Goal: Task Accomplishment & Management: Manage account settings

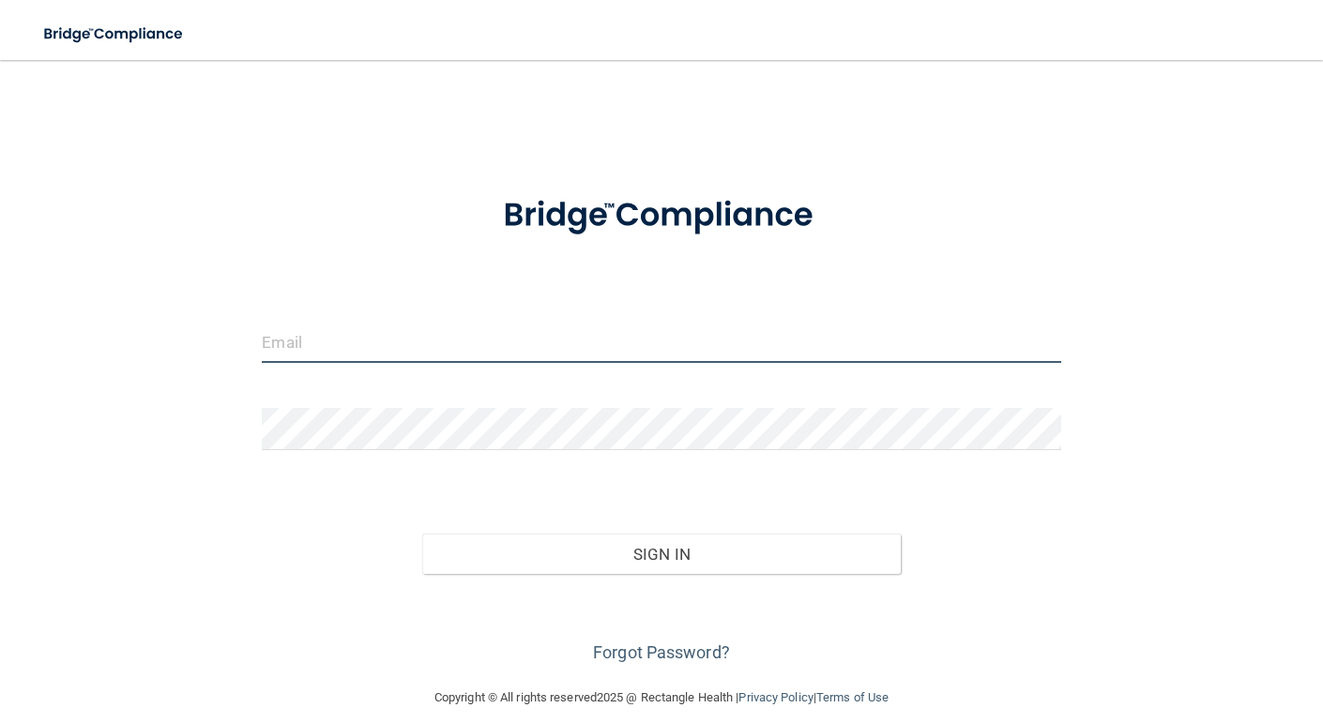
click at [514, 354] on input "email" at bounding box center [661, 342] width 798 height 42
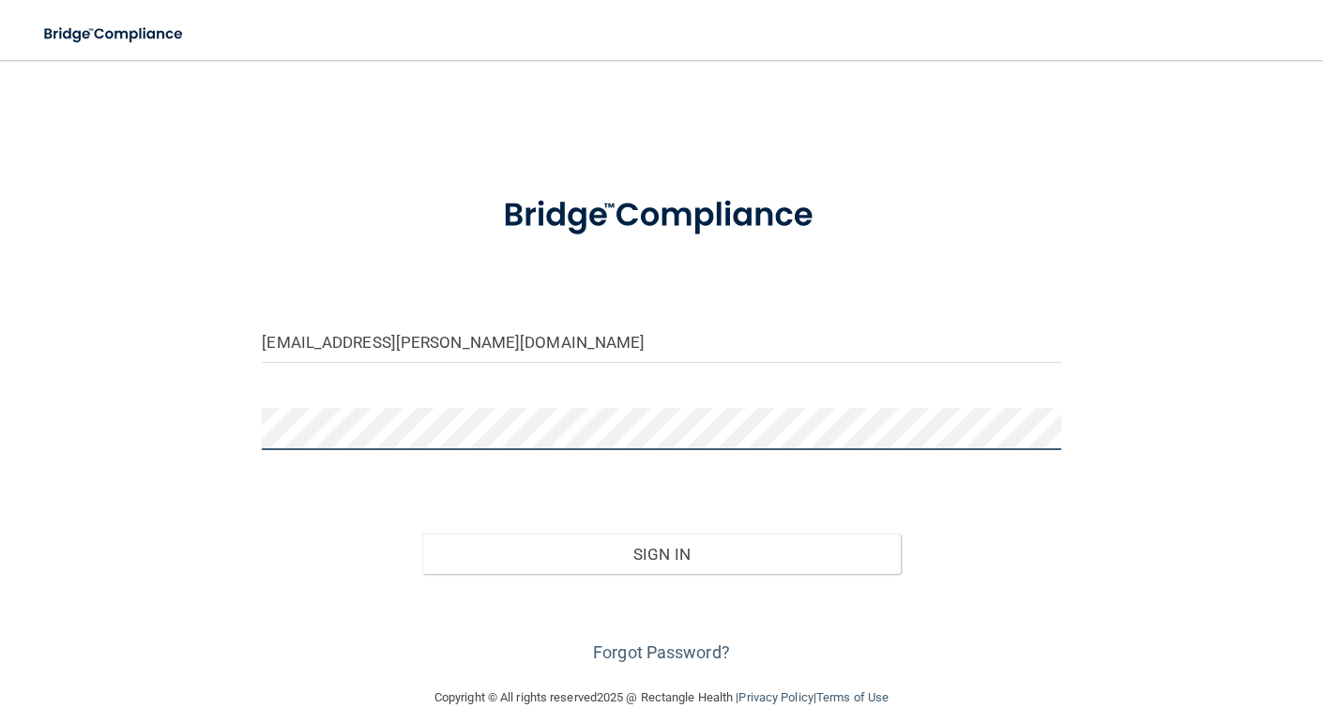
click at [422, 534] on button "Sign In" at bounding box center [661, 554] width 479 height 41
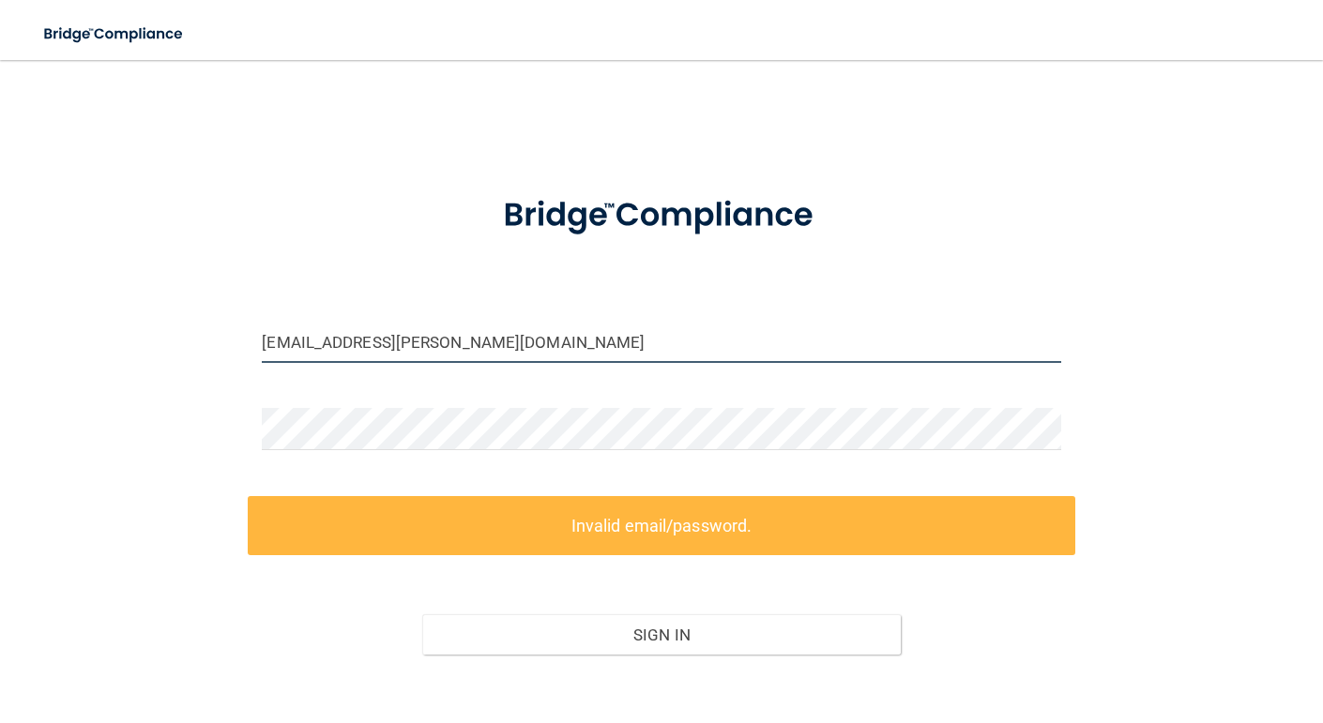
click at [468, 343] on input "[EMAIL_ADDRESS][PERSON_NAME][DOMAIN_NAME]" at bounding box center [661, 342] width 798 height 42
click at [604, 350] on input "[EMAIL_ADDRESS][PERSON_NAME][DOMAIN_NAME]" at bounding box center [661, 342] width 798 height 42
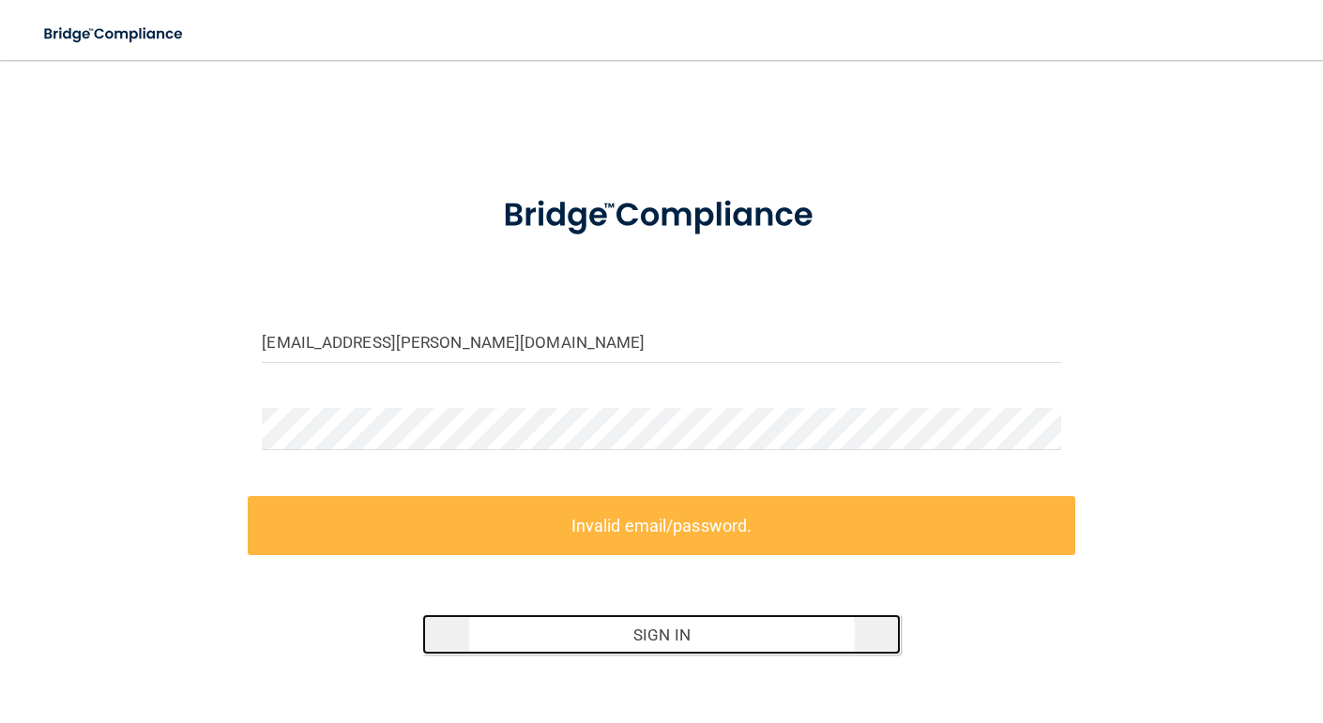
click at [526, 627] on button "Sign In" at bounding box center [661, 634] width 479 height 41
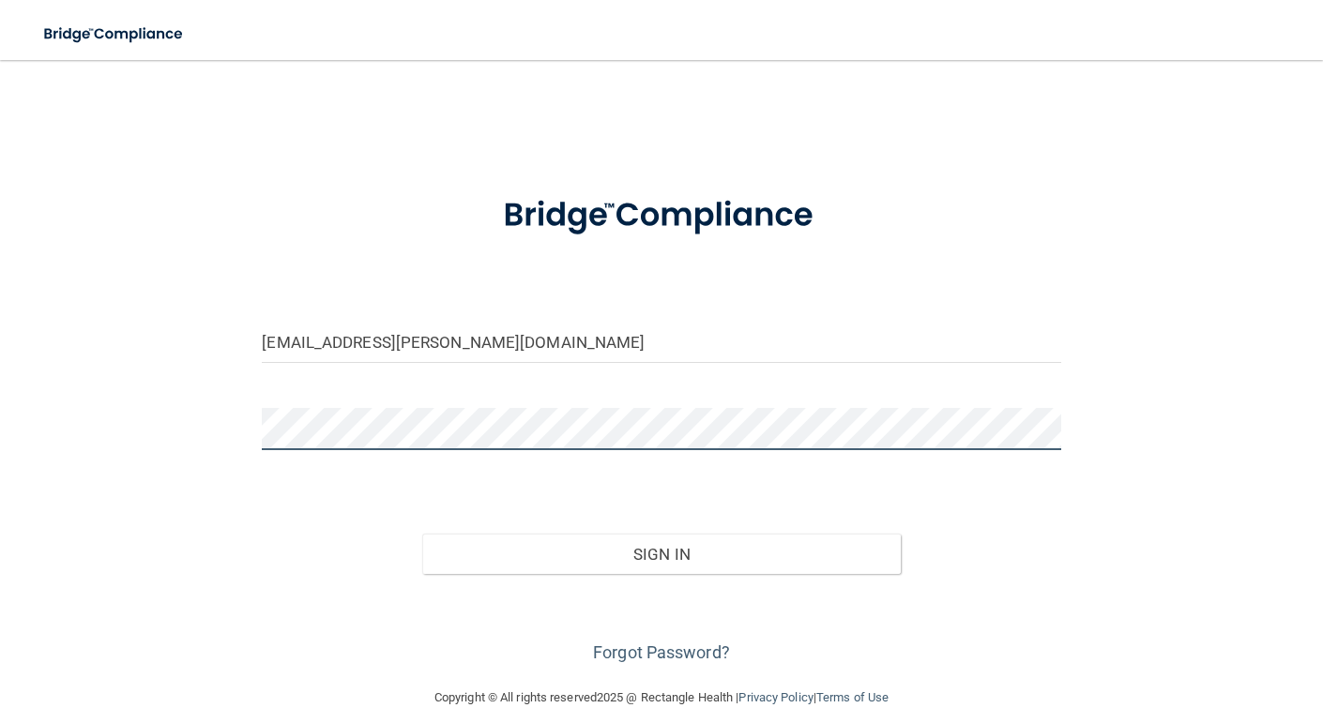
click at [422, 534] on button "Sign In" at bounding box center [661, 554] width 479 height 41
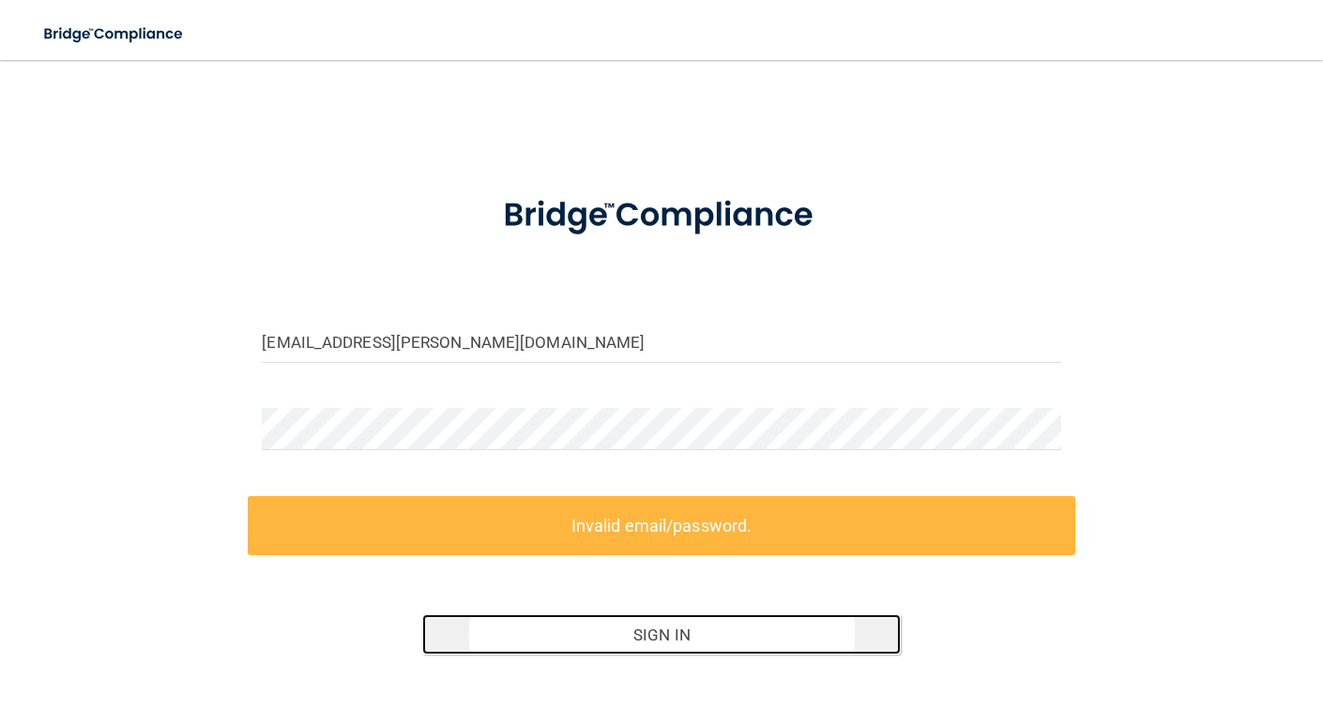
click at [651, 636] on button "Sign In" at bounding box center [661, 634] width 479 height 41
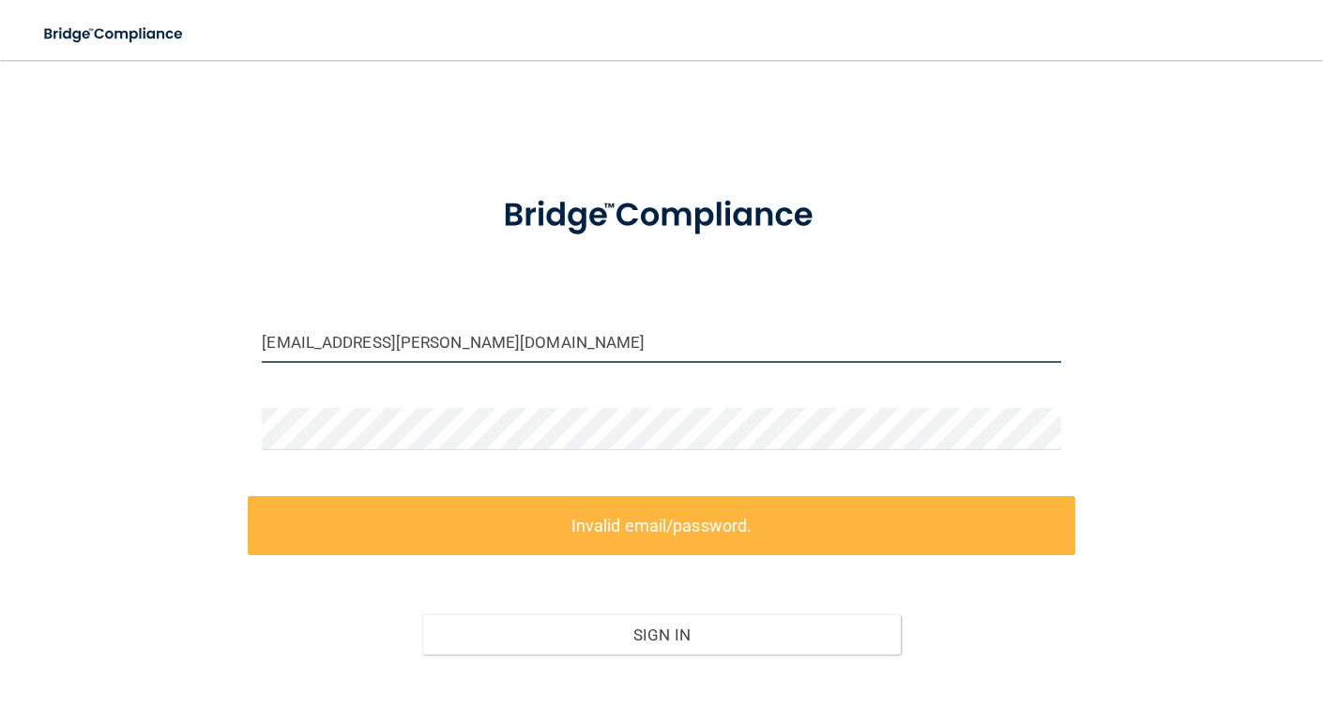
click at [522, 341] on input "[EMAIL_ADDRESS][PERSON_NAME][DOMAIN_NAME]" at bounding box center [661, 342] width 798 height 42
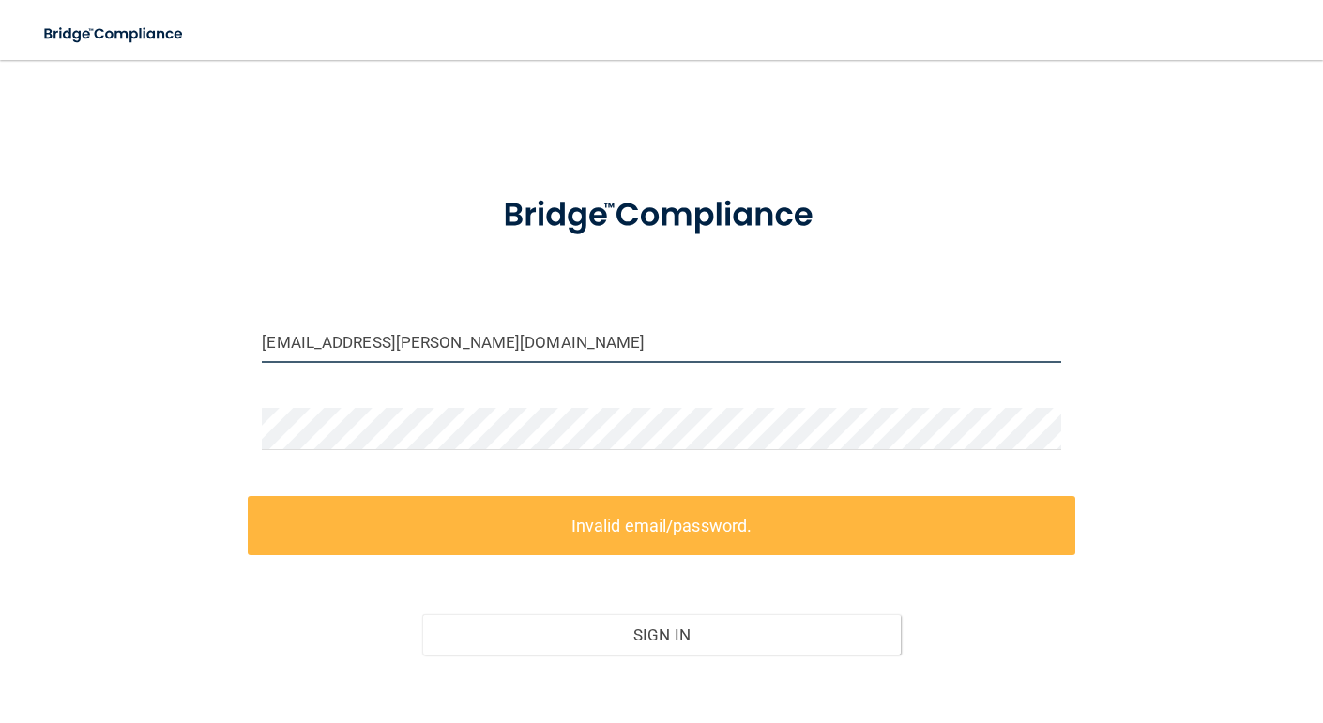
click at [522, 341] on input "[EMAIL_ADDRESS][PERSON_NAME][DOMAIN_NAME]" at bounding box center [661, 342] width 798 height 42
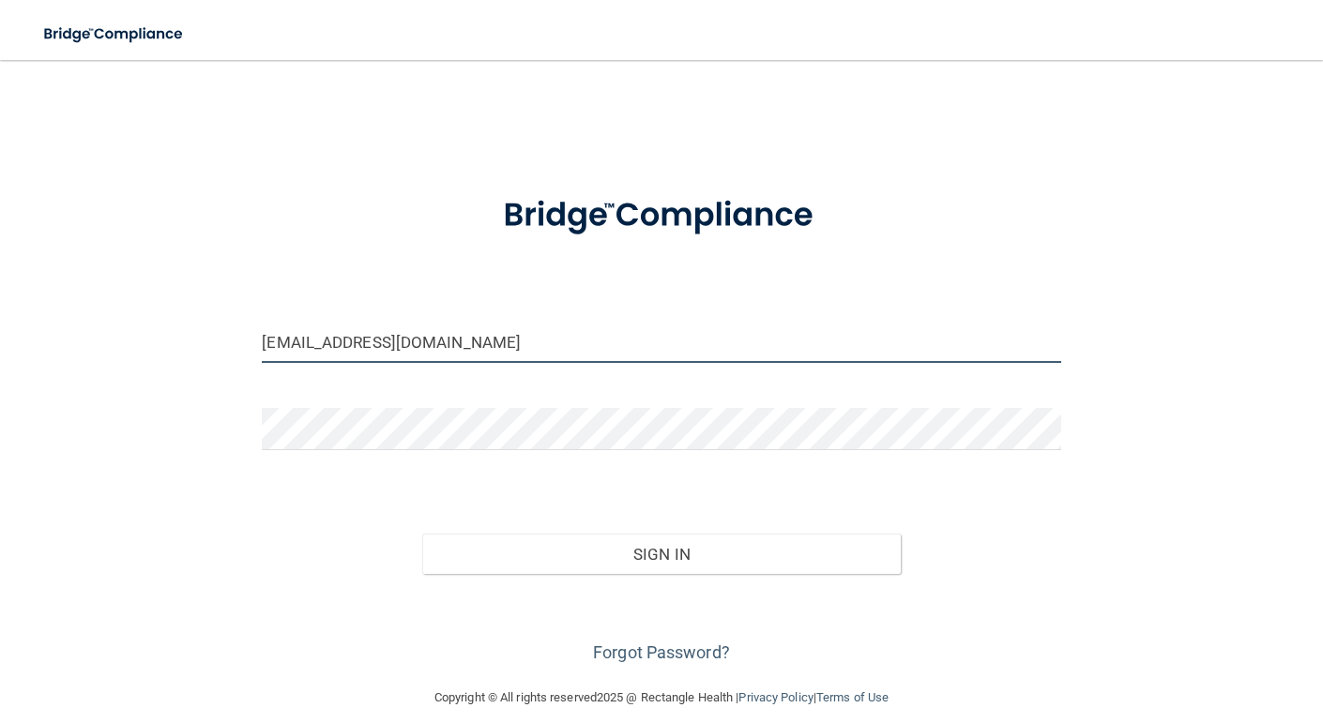
click at [422, 534] on button "Sign In" at bounding box center [661, 554] width 479 height 41
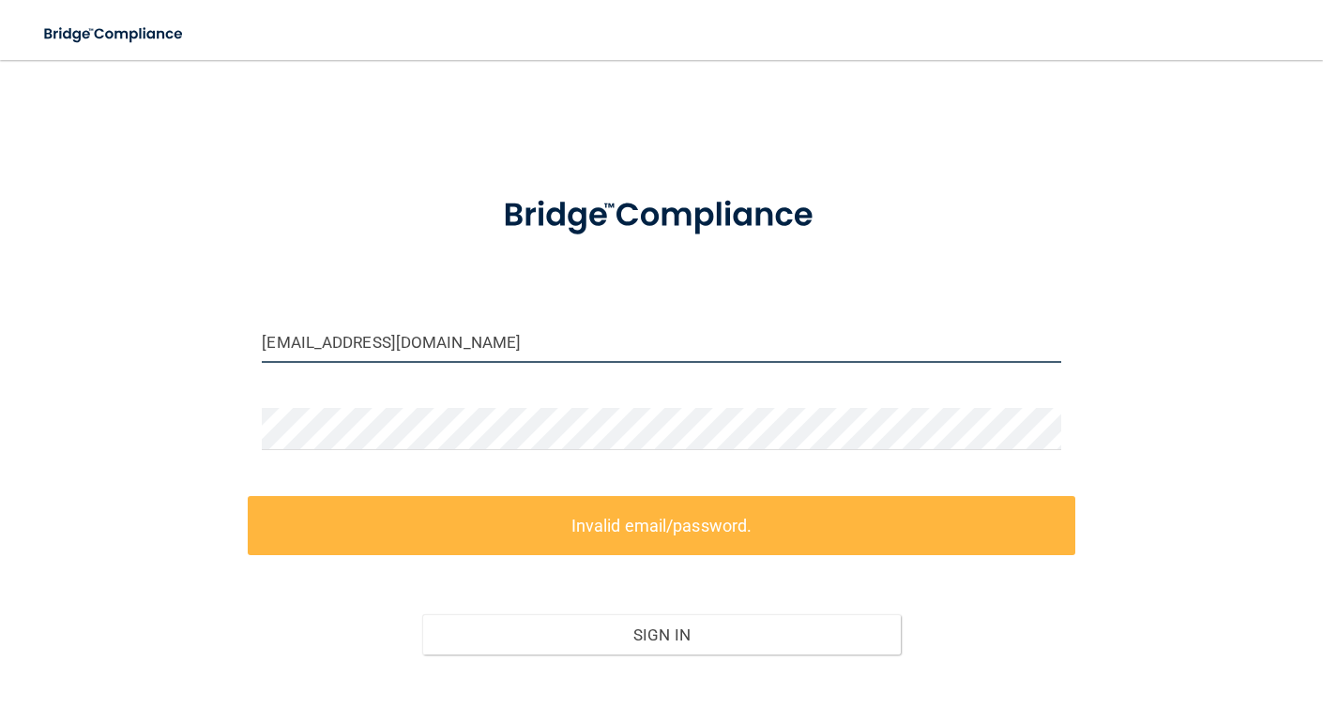
drag, startPoint x: 330, startPoint y: 341, endPoint x: 589, endPoint y: 375, distance: 261.1
click at [589, 375] on div "kaydance823@gmail.com" at bounding box center [661, 349] width 826 height 56
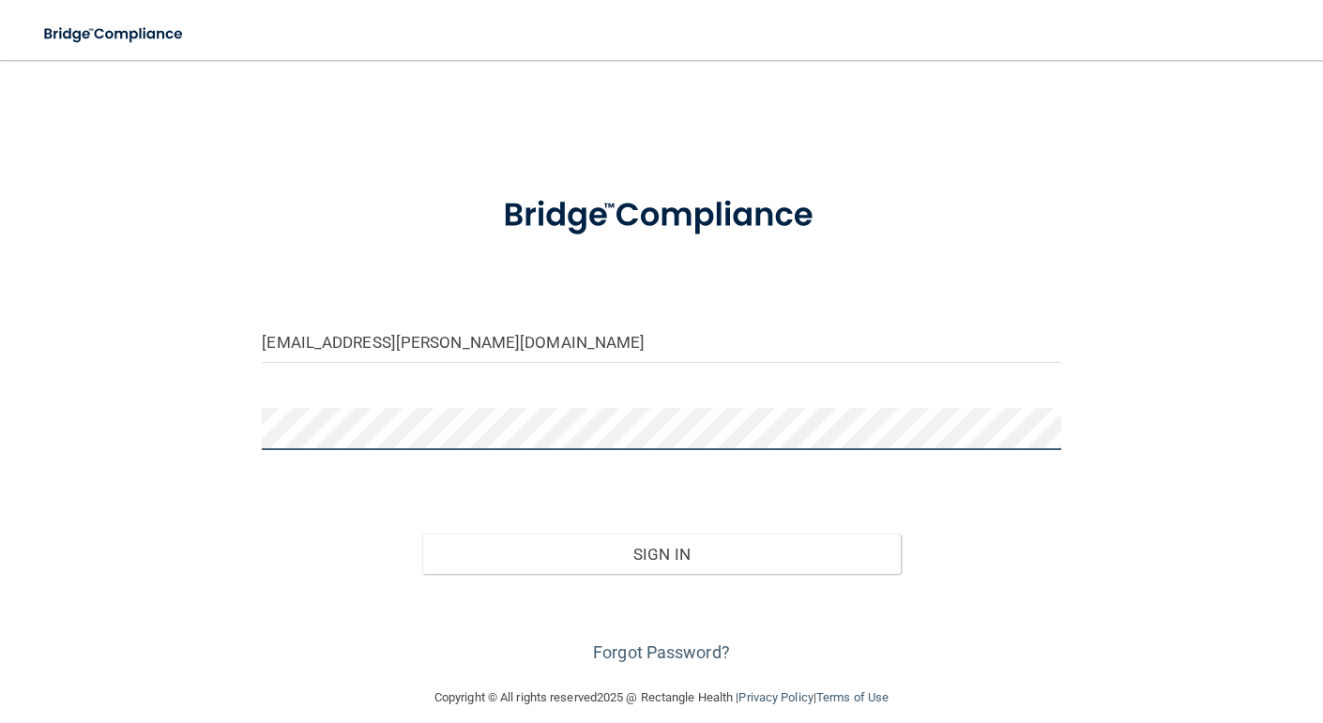
click at [422, 534] on button "Sign In" at bounding box center [661, 554] width 479 height 41
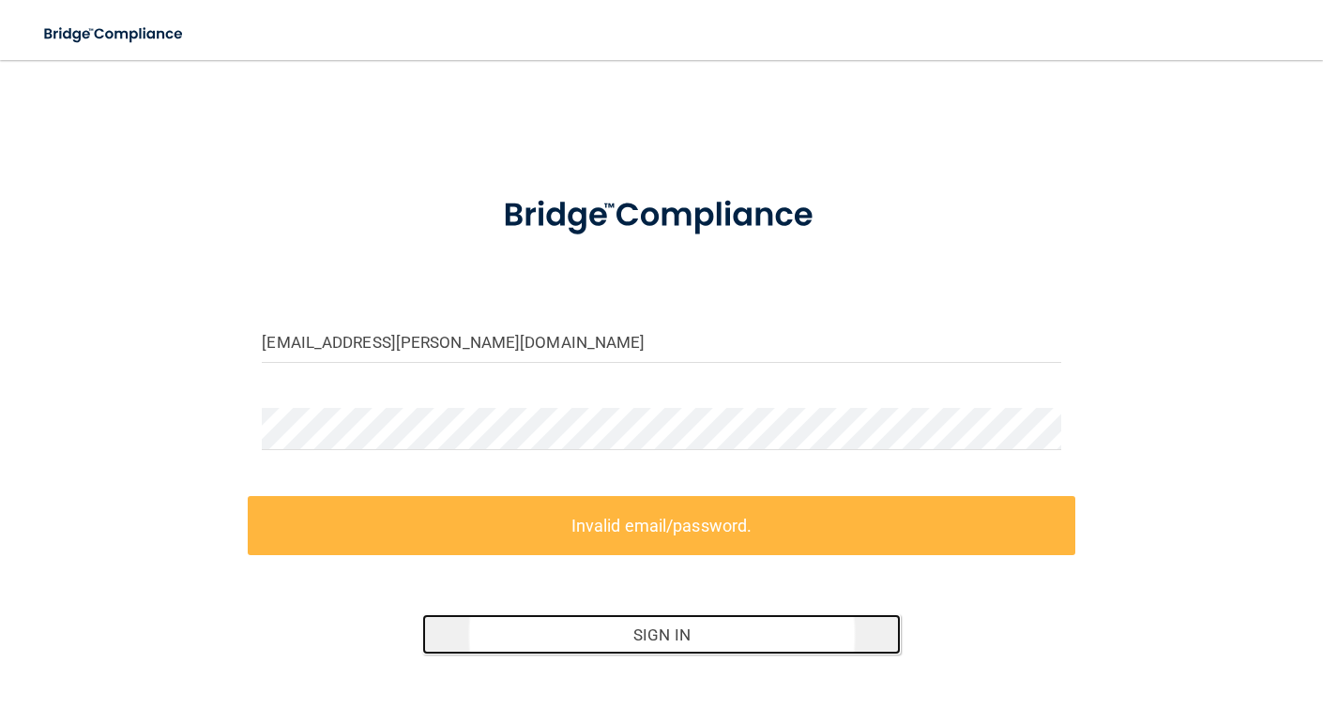
click at [712, 646] on button "Sign In" at bounding box center [661, 634] width 479 height 41
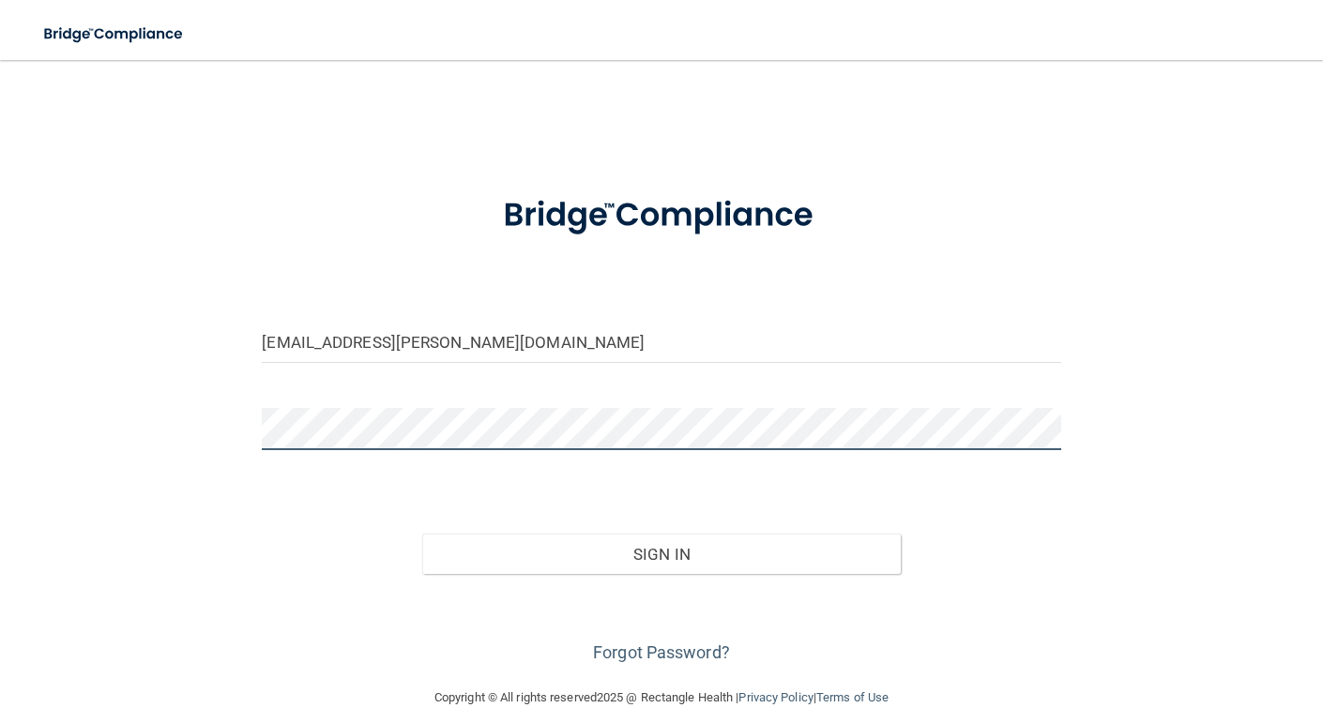
click at [422, 534] on button "Sign In" at bounding box center [661, 554] width 479 height 41
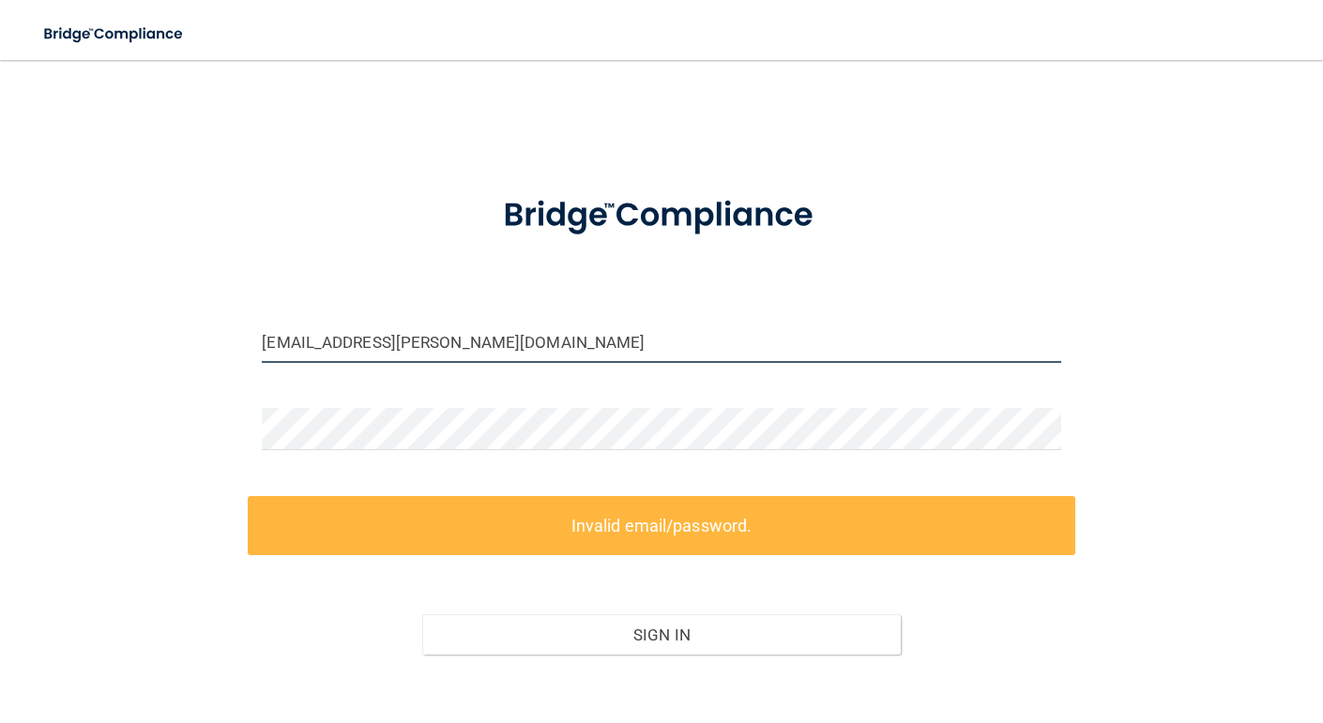
drag, startPoint x: 571, startPoint y: 337, endPoint x: 157, endPoint y: 355, distance: 415.0
click at [157, 355] on div "kaydance.knifong@expeditiondental.com Invalid email/password. You don't have pe…" at bounding box center [662, 414] width 1248 height 670
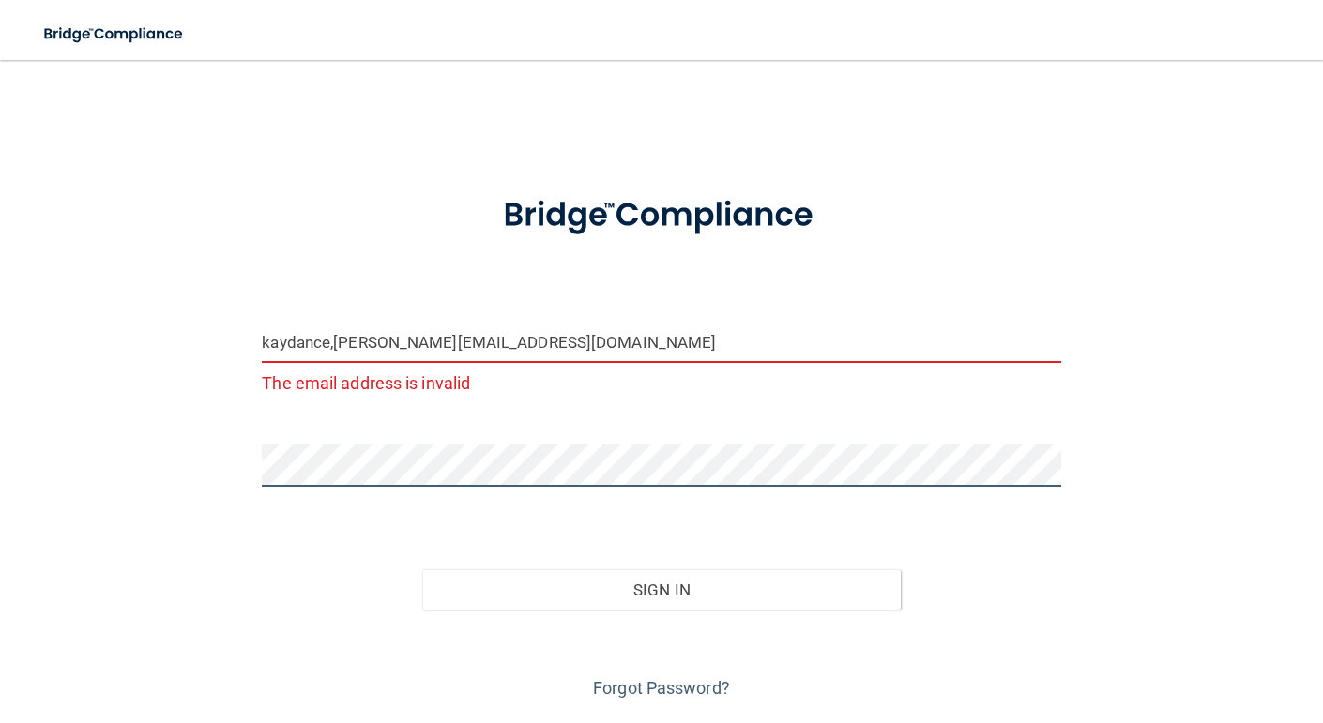
click at [422, 569] on button "Sign In" at bounding box center [661, 589] width 479 height 41
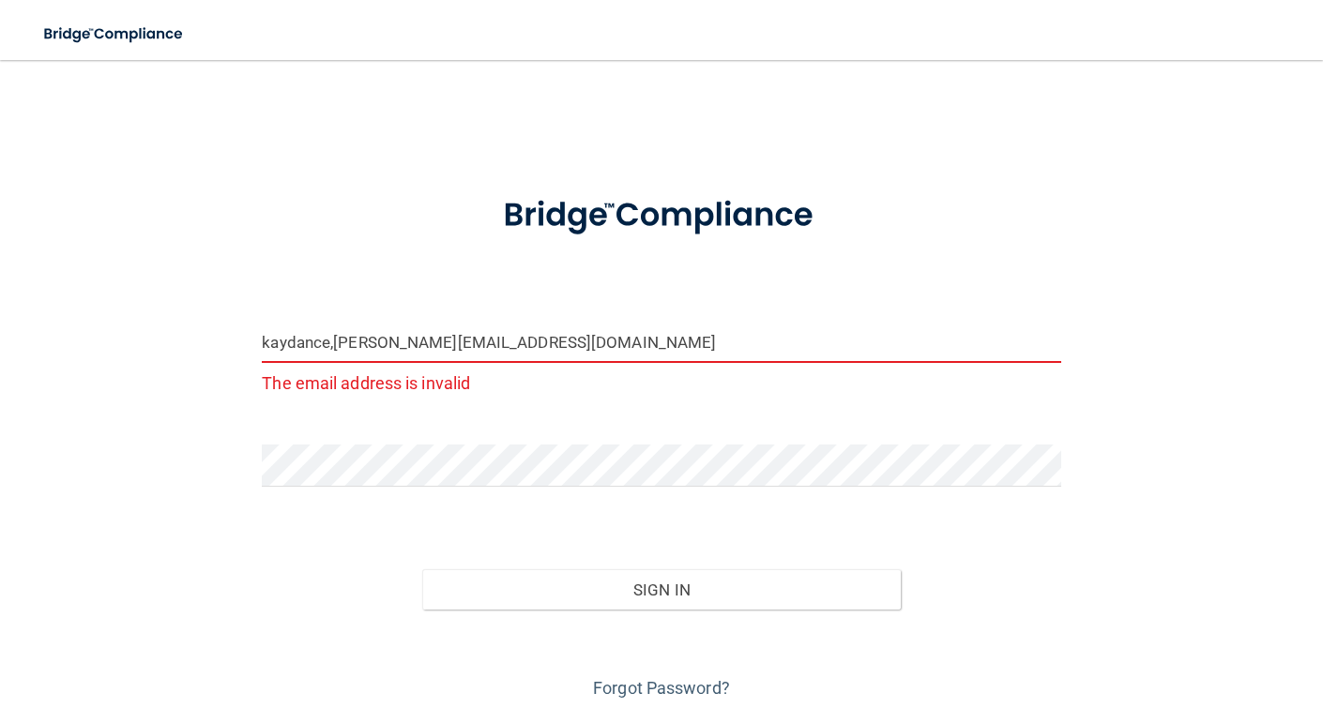
click at [329, 342] on input "kaydance,knifong@expeditiondental.com" at bounding box center [661, 342] width 798 height 42
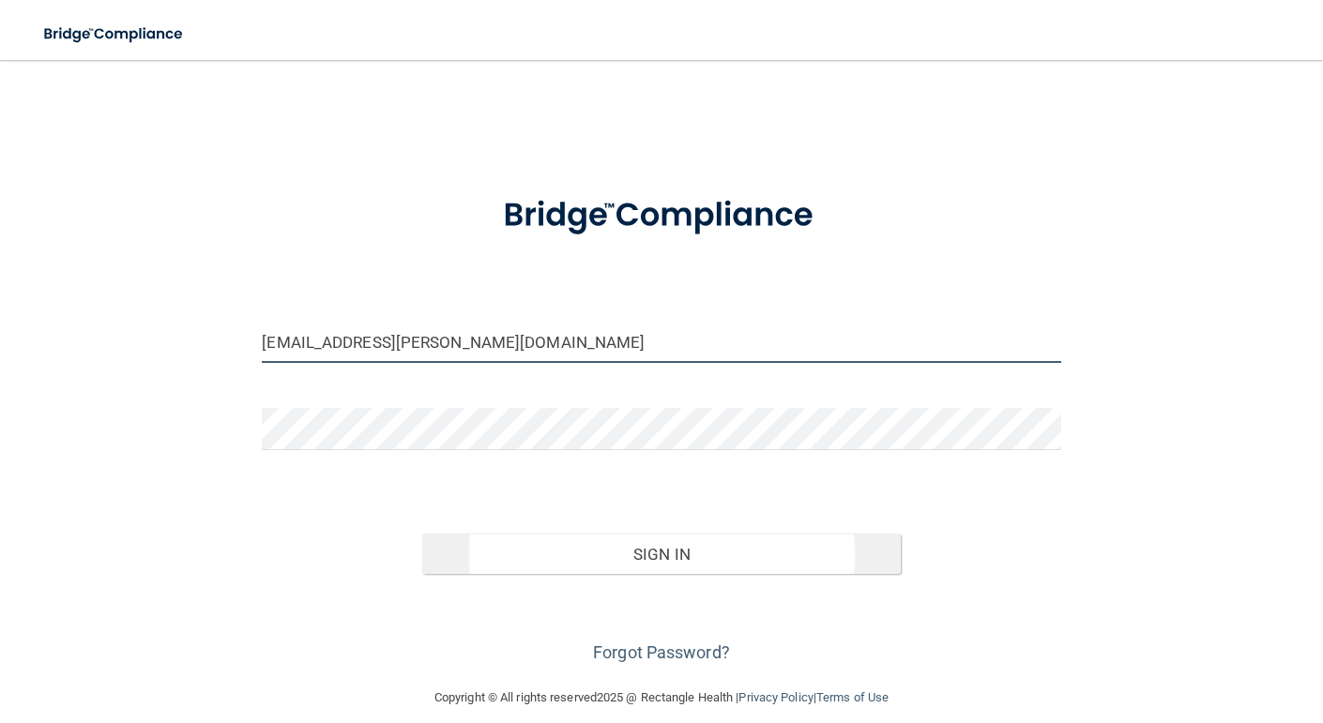
type input "[EMAIL_ADDRESS][PERSON_NAME][DOMAIN_NAME]"
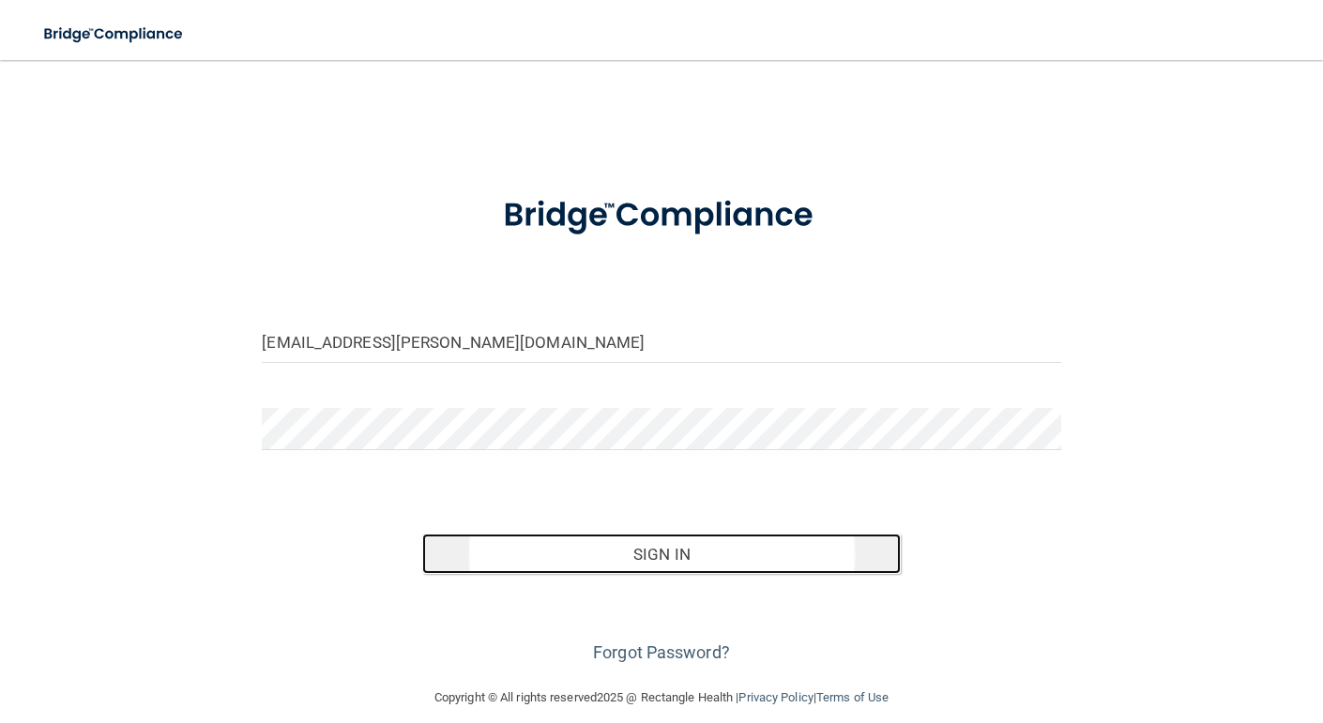
click at [547, 535] on button "Sign In" at bounding box center [661, 554] width 479 height 41
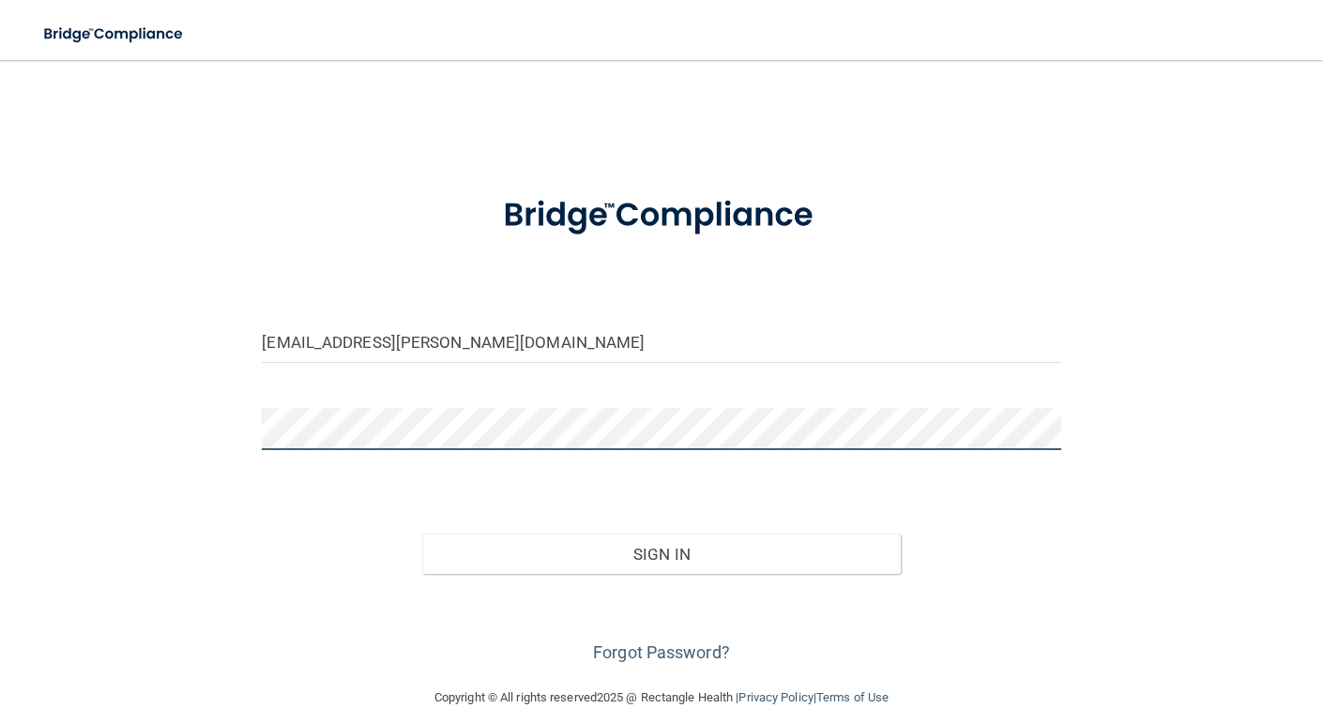
click at [422, 534] on button "Sign In" at bounding box center [661, 554] width 479 height 41
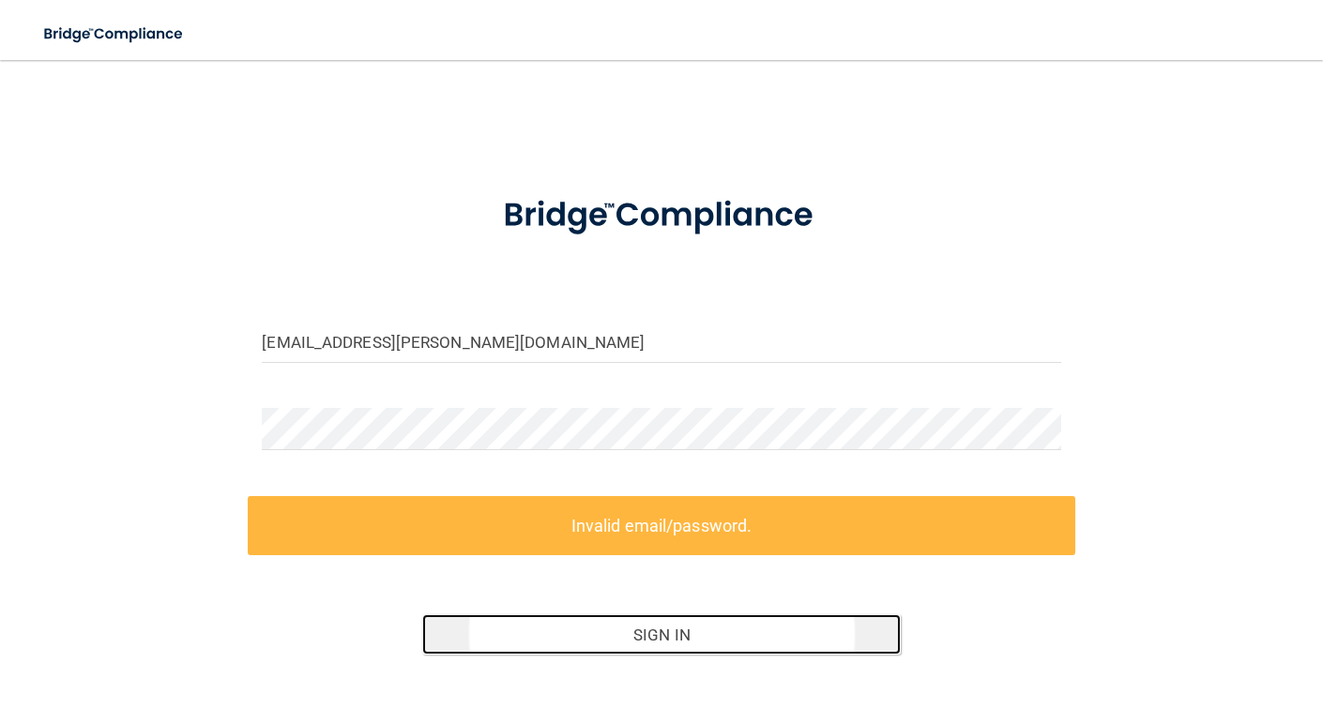
click at [643, 640] on button "Sign In" at bounding box center [661, 634] width 479 height 41
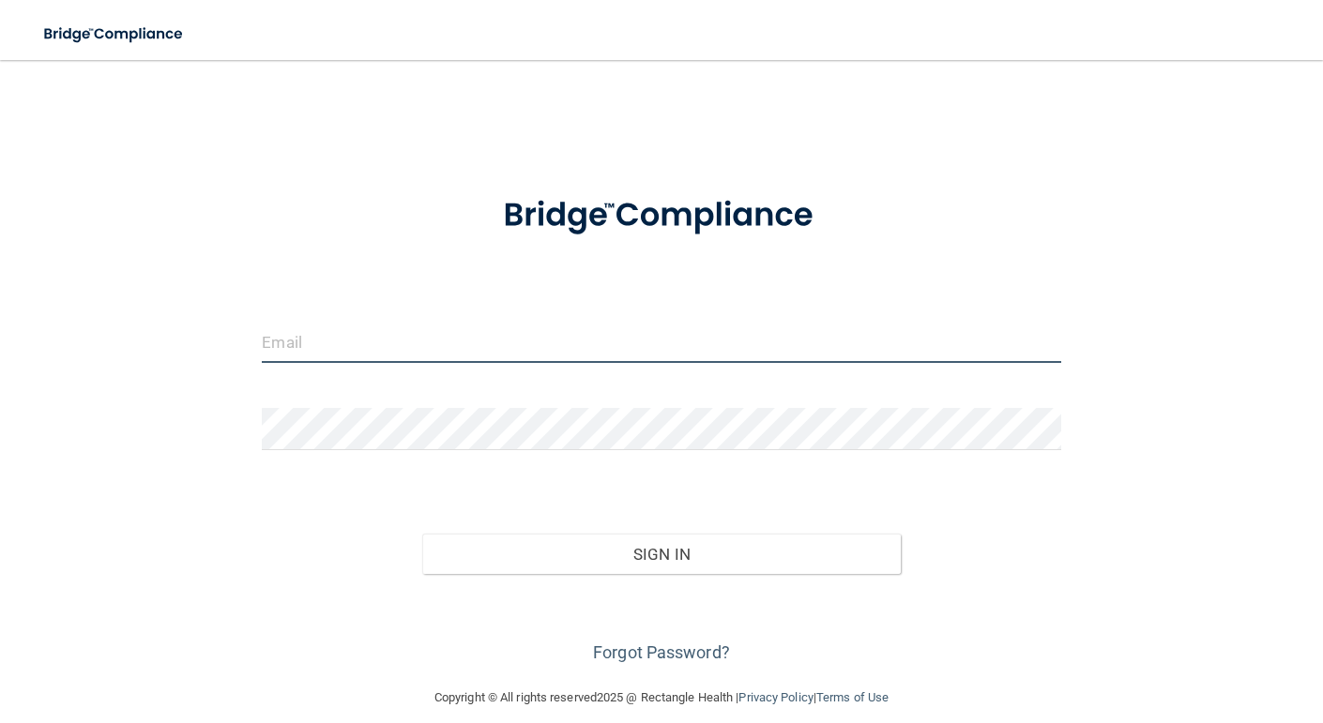
click at [436, 346] on input "email" at bounding box center [661, 342] width 798 height 42
type input "[EMAIL_ADDRESS][PERSON_NAME][DOMAIN_NAME]"
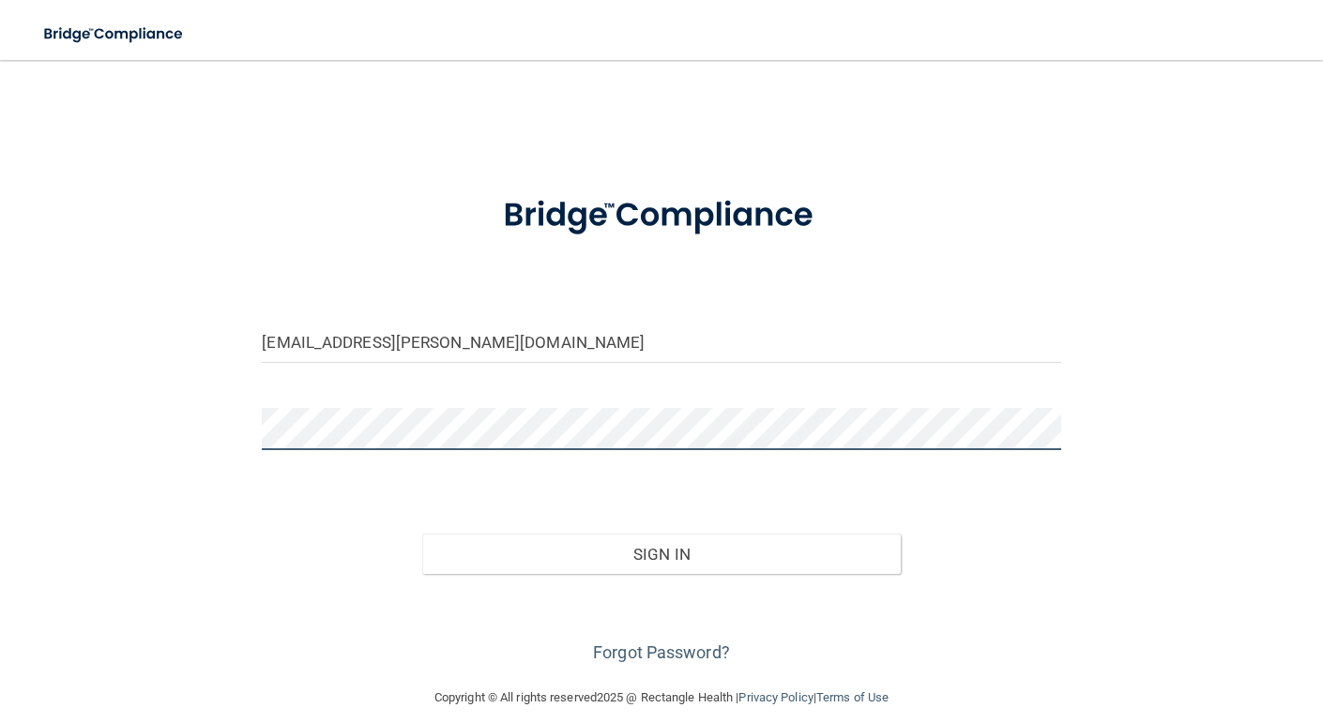
click at [422, 534] on button "Sign In" at bounding box center [661, 554] width 479 height 41
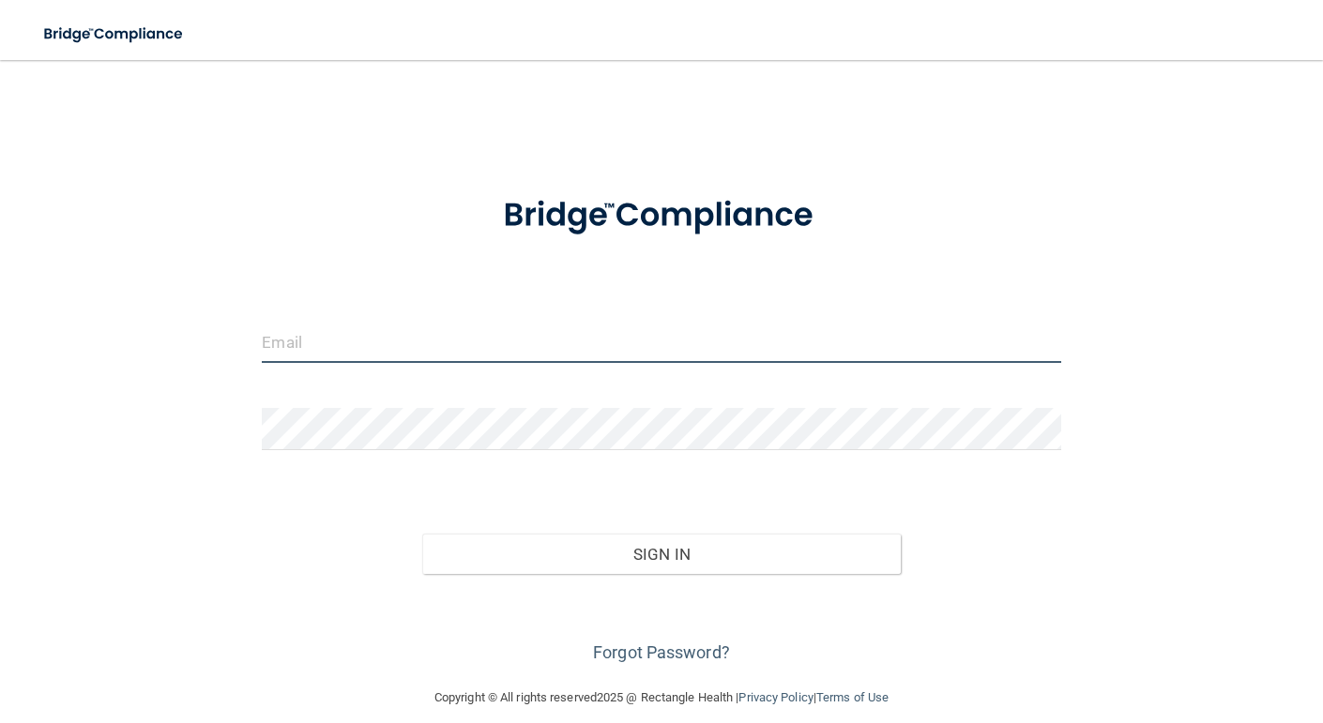
click at [840, 354] on input "email" at bounding box center [661, 342] width 798 height 42
type input "[EMAIL_ADDRESS][PERSON_NAME][DOMAIN_NAME]"
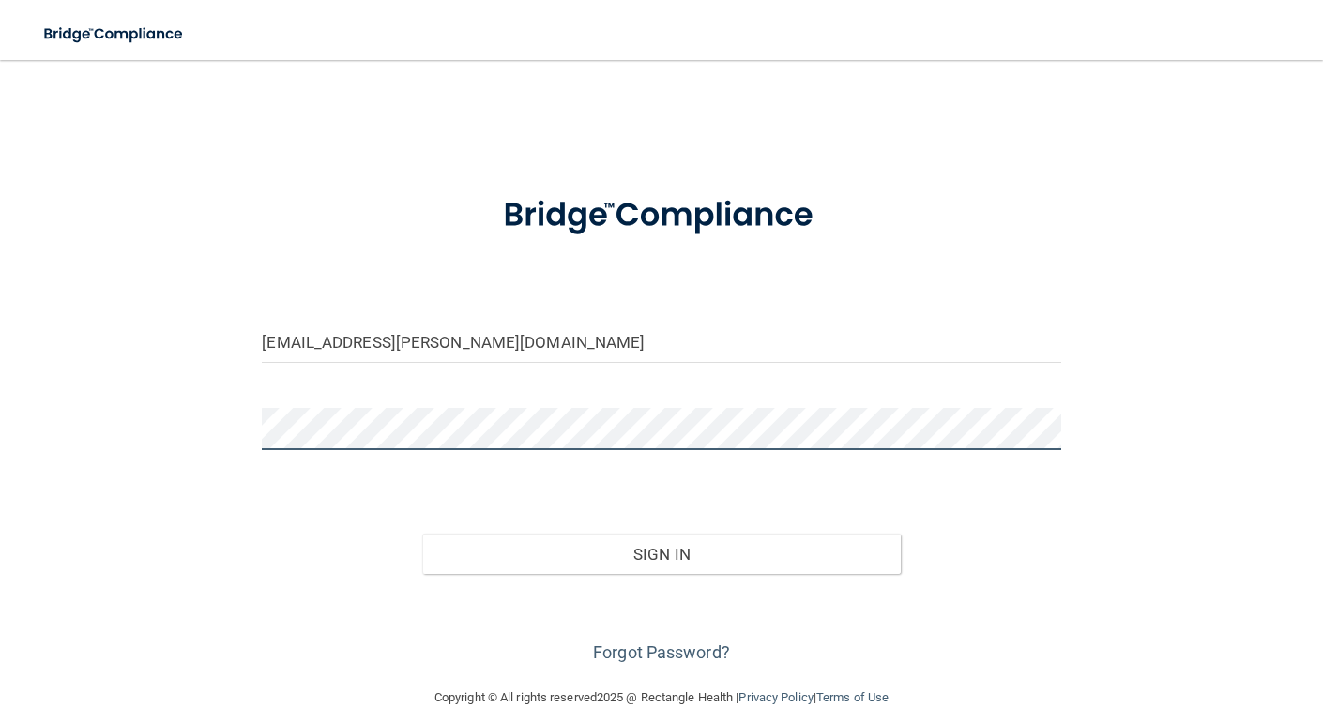
click at [422, 534] on button "Sign In" at bounding box center [661, 554] width 479 height 41
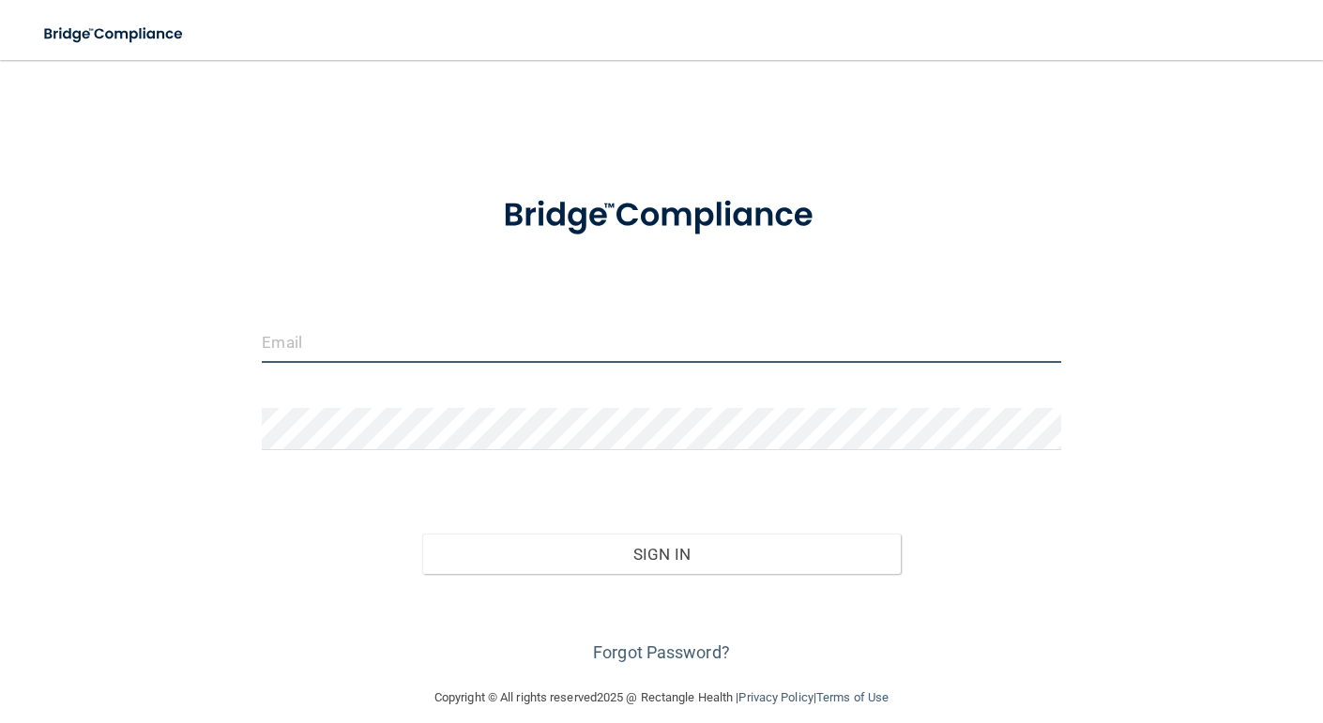
click at [430, 337] on input "email" at bounding box center [661, 342] width 798 height 42
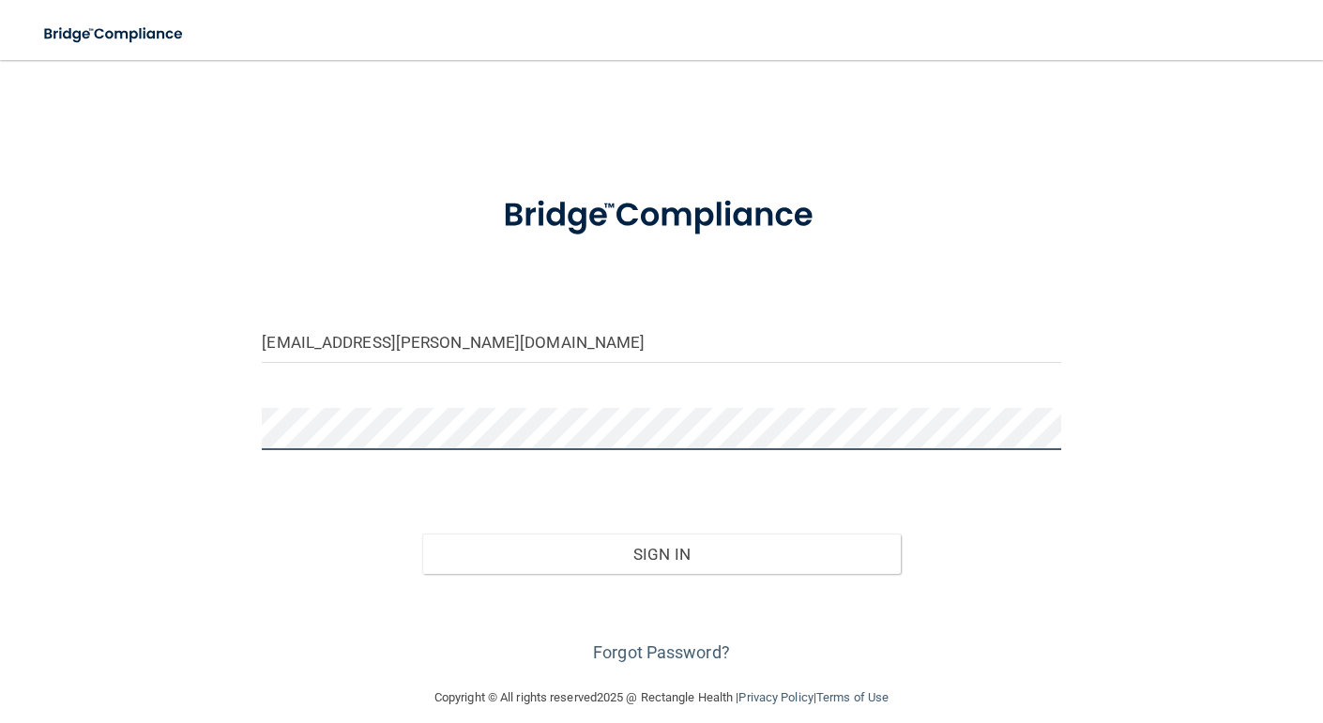
click at [422, 534] on button "Sign In" at bounding box center [661, 554] width 479 height 41
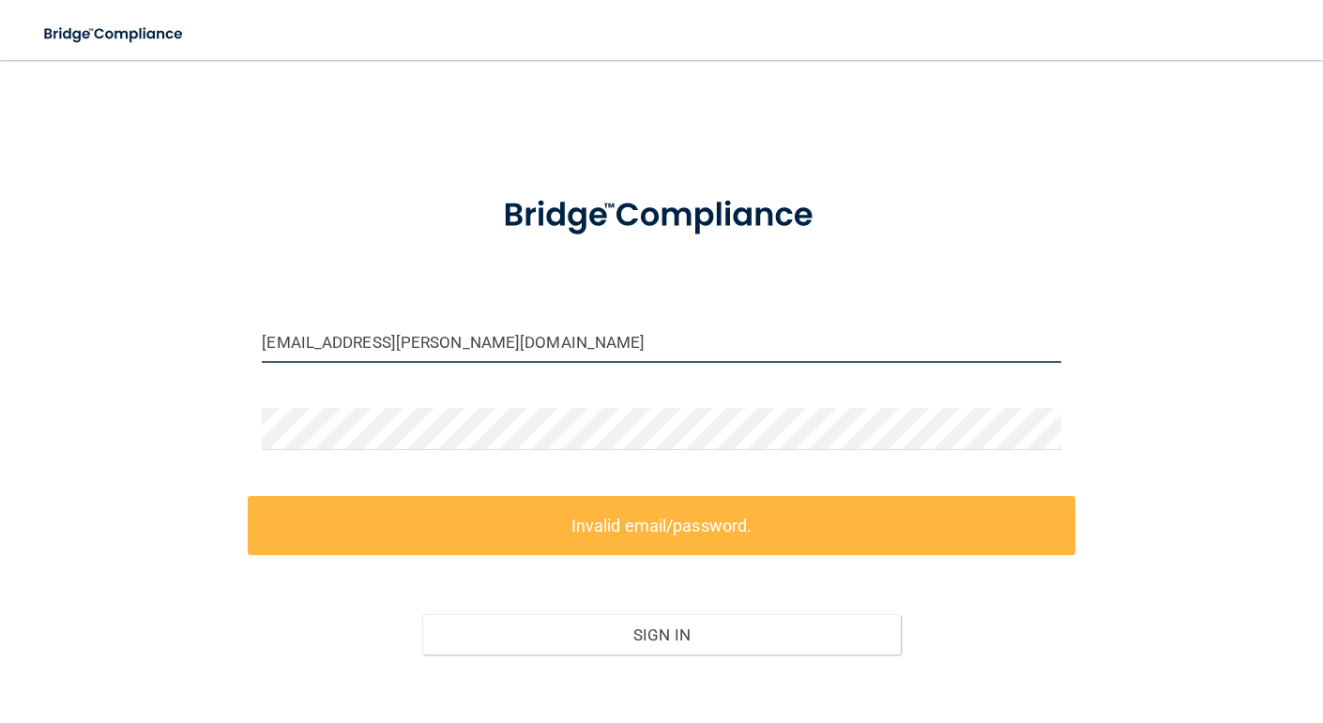
click at [269, 340] on input "Kaydance.knifong@expeditiondental.com" at bounding box center [661, 342] width 798 height 42
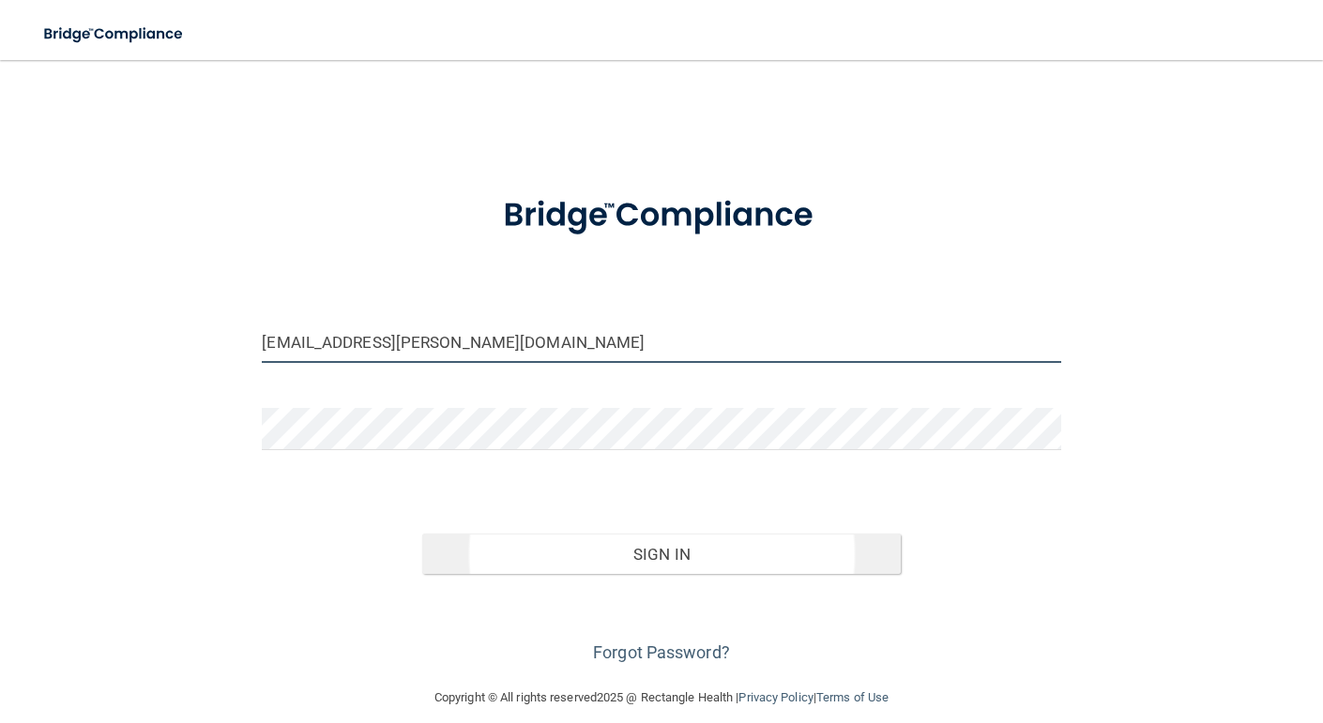
type input "[EMAIL_ADDRESS][PERSON_NAME][DOMAIN_NAME]"
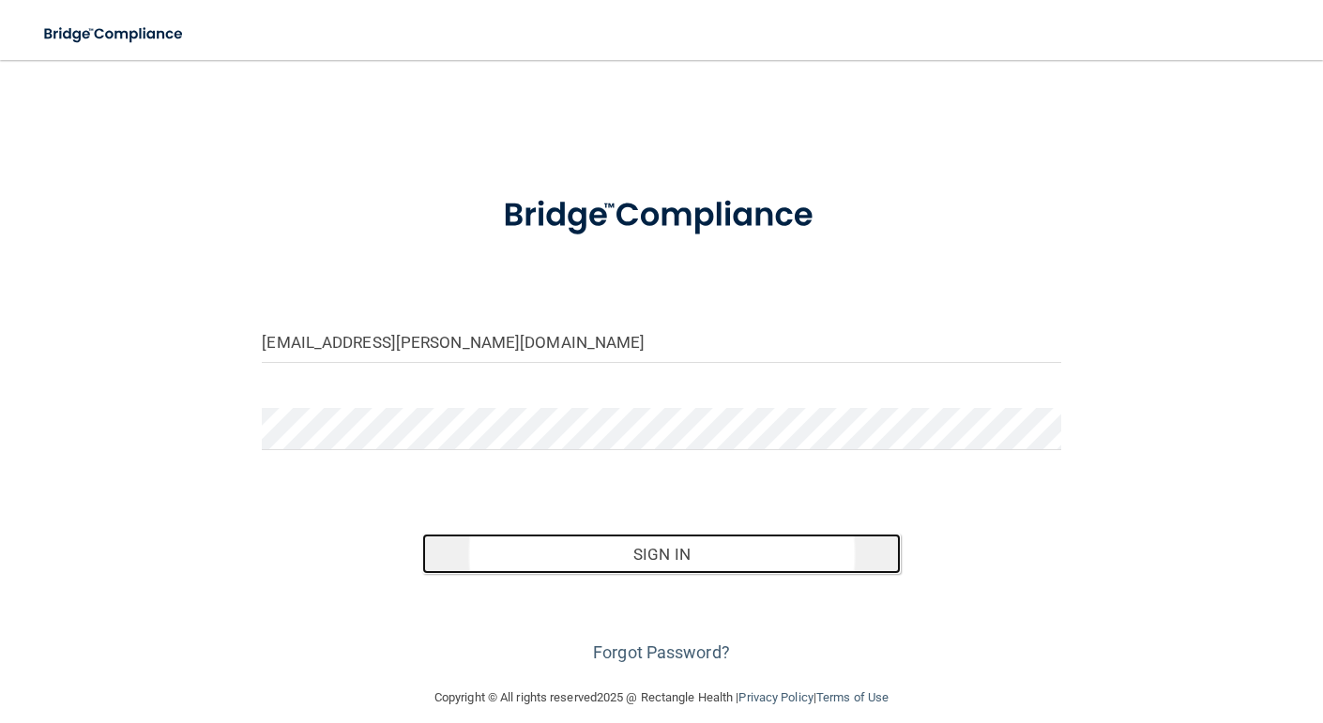
click at [793, 542] on button "Sign In" at bounding box center [661, 554] width 479 height 41
